Goal: Task Accomplishment & Management: Manage account settings

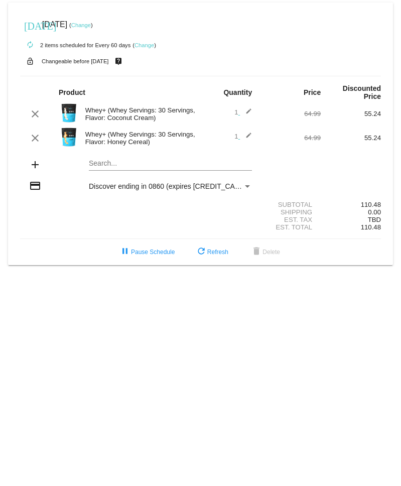
click at [249, 139] on mat-icon "edit" at bounding box center [246, 138] width 12 height 12
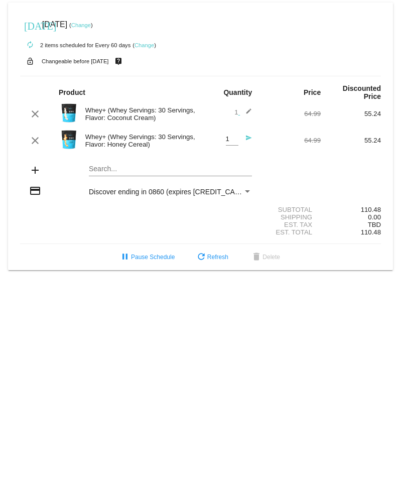
click at [235, 143] on input "1" at bounding box center [232, 140] width 13 height 8
click at [105, 113] on div "Whey+ (Whey Servings: 30 Servings, Flavor: Coconut Cream)" at bounding box center [140, 113] width 120 height 15
click at [148, 43] on link "Change" at bounding box center [145, 45] width 20 height 6
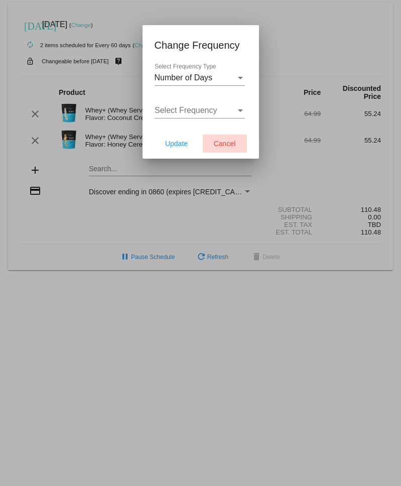
click at [221, 151] on button "Cancel" at bounding box center [225, 144] width 44 height 18
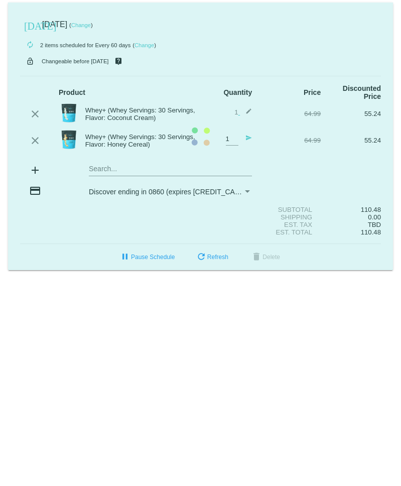
click at [99, 115] on mat-card "[DATE] [DATE] ( Change ) autorenew 2 items scheduled for Every 60 days ( Change…" at bounding box center [200, 137] width 385 height 268
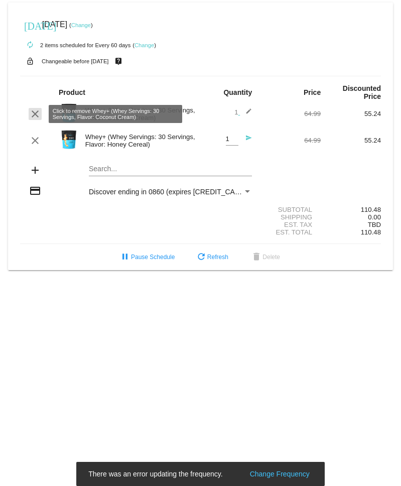
click at [30, 116] on mat-icon "clear" at bounding box center [35, 114] width 12 height 12
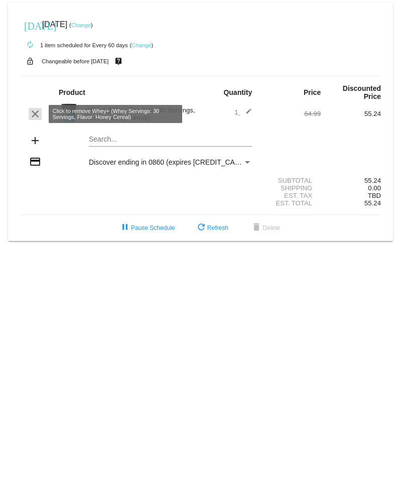
click at [38, 111] on mat-icon "clear" at bounding box center [35, 114] width 12 height 12
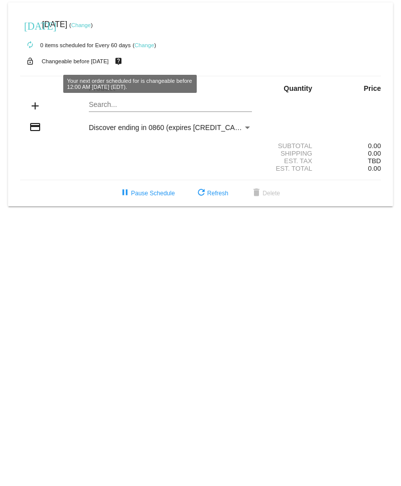
click at [101, 112] on div at bounding box center [170, 111] width 163 height 1
click at [101, 101] on div "Search..." at bounding box center [170, 102] width 163 height 20
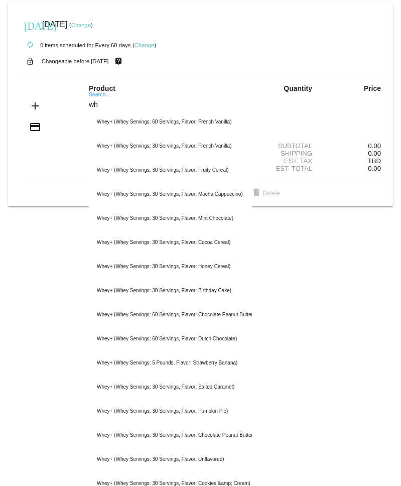
type input "w"
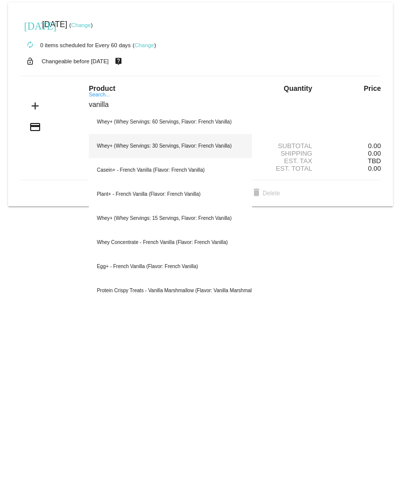
type input "vanilla"
click at [188, 145] on div "Whey+ (Whey Servings: 30 Servings, Flavor: French Vanilla)" at bounding box center [170, 146] width 163 height 24
